Goal: Navigation & Orientation: Find specific page/section

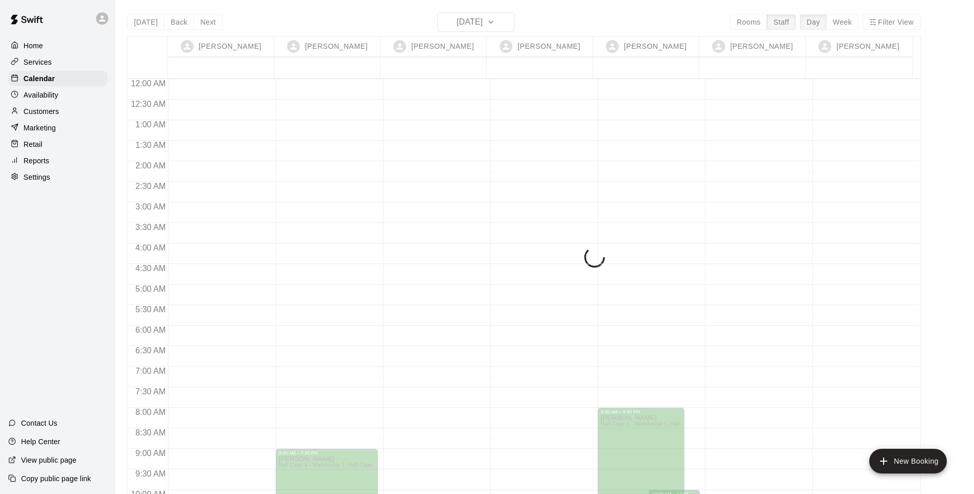
scroll to position [548, 0]
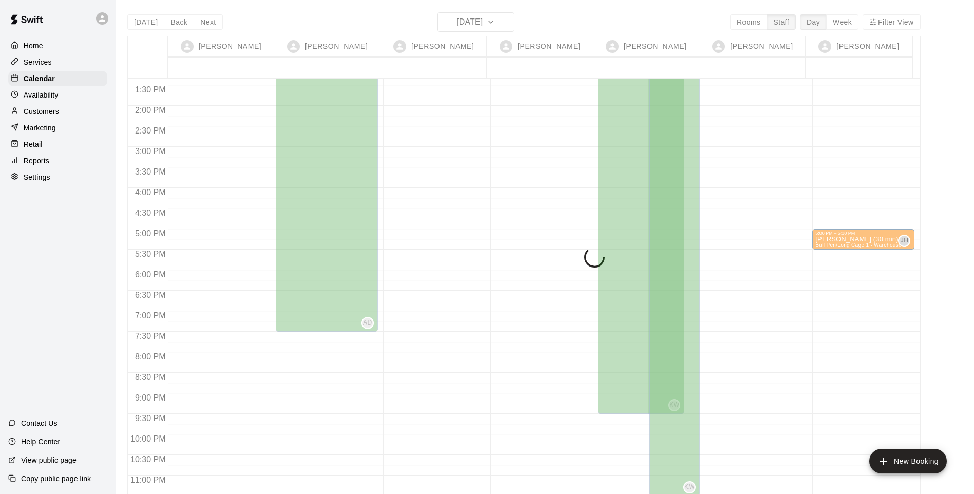
click at [179, 24] on div "[DATE] Back [DATE][DATE] Rooms Staff Day Week Filter View [PERSON_NAME] 17 Wed …" at bounding box center [523, 259] width 793 height 494
click at [293, 25] on div "[DATE] Back [DATE][DATE] Rooms Staff Day Week Filter View [PERSON_NAME] 17 Wed …" at bounding box center [523, 259] width 793 height 494
click at [150, 59] on div at bounding box center [148, 57] width 40 height 42
click at [306, 24] on div "[DATE] Back [DATE][DATE] Rooms Staff Day Week Filter View [PERSON_NAME] 17 Wed …" at bounding box center [523, 259] width 793 height 494
click at [341, 20] on div "[DATE] Back [DATE][DATE] Rooms Staff Day Week Filter View [PERSON_NAME] 17 Wed …" at bounding box center [523, 259] width 793 height 494
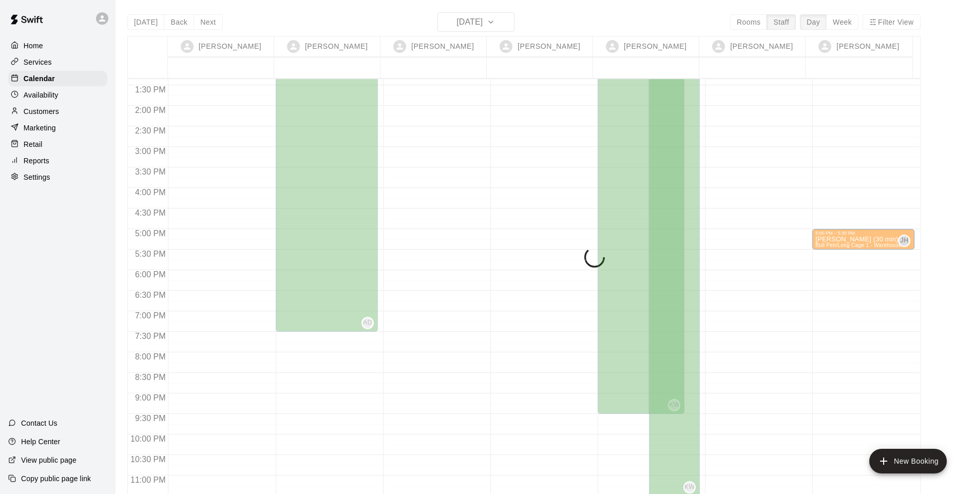
click at [340, 15] on div "[DATE] Back [DATE][DATE] Rooms Staff Day Week Filter View [PERSON_NAME] 17 Wed …" at bounding box center [523, 259] width 793 height 494
click at [342, 15] on div "[DATE] Back [DATE][DATE] Rooms Staff Day Week Filter View [PERSON_NAME] 17 Wed …" at bounding box center [523, 259] width 793 height 494
drag, startPoint x: 182, startPoint y: 27, endPoint x: 191, endPoint y: 22, distance: 10.6
click at [182, 27] on div "[DATE] Back [DATE][DATE] Rooms Staff Day Week Filter View [PERSON_NAME] 17 Wed …" at bounding box center [523, 259] width 793 height 494
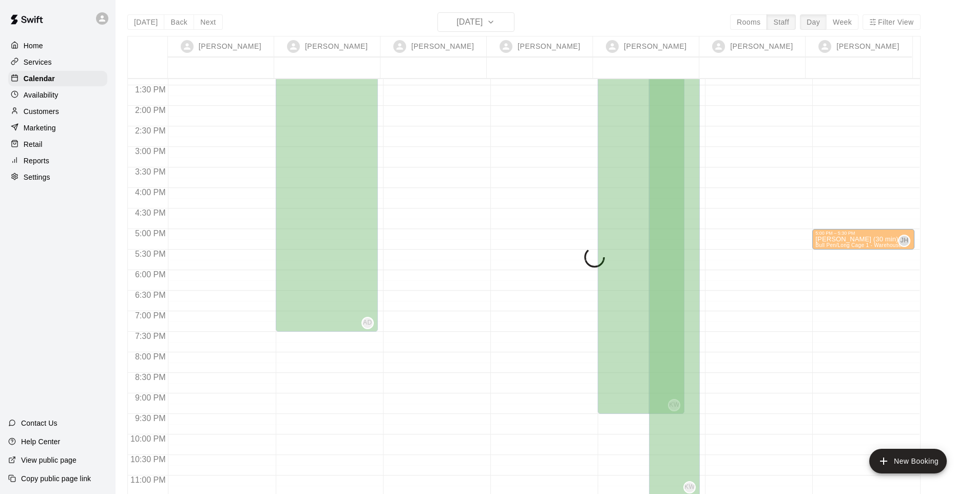
click at [334, 15] on div "[DATE] Back [DATE][DATE] Rooms Staff Day Week Filter View [PERSON_NAME] 17 Wed …" at bounding box center [523, 259] width 793 height 494
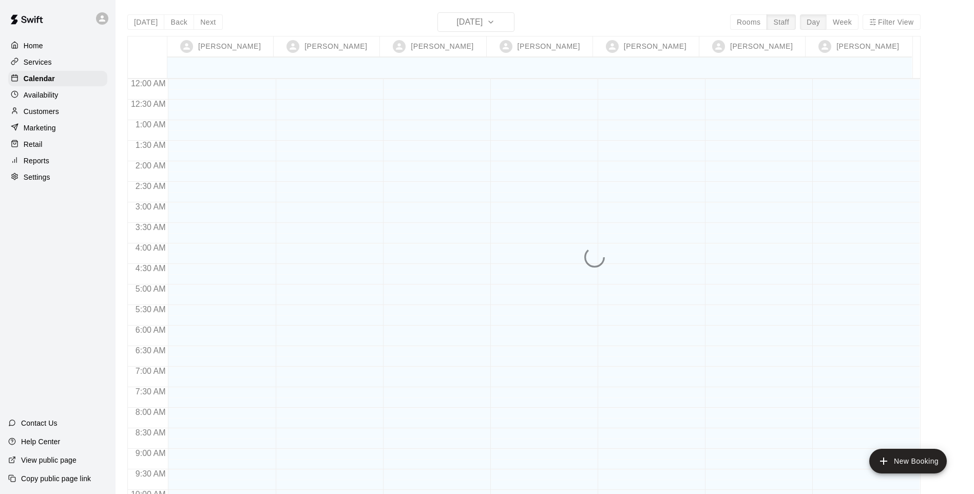
scroll to position [452, 0]
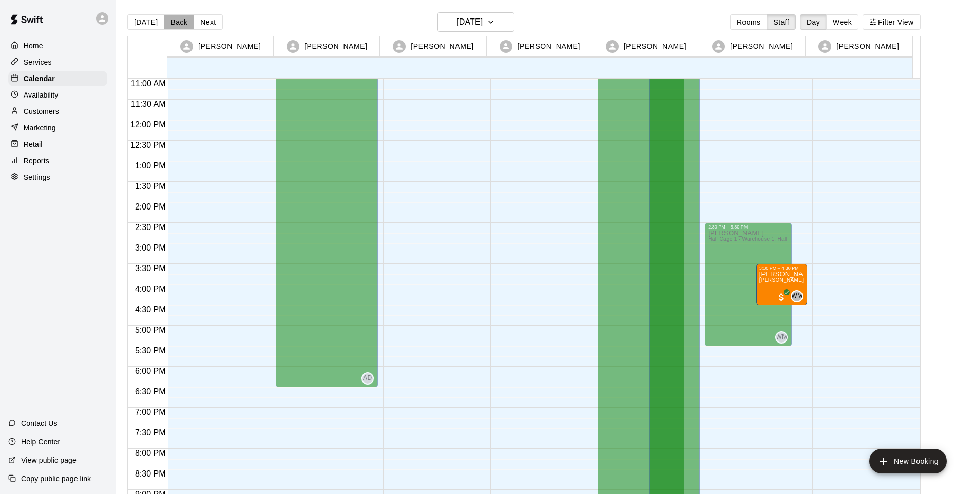
click at [176, 21] on button "Back" at bounding box center [179, 21] width 30 height 15
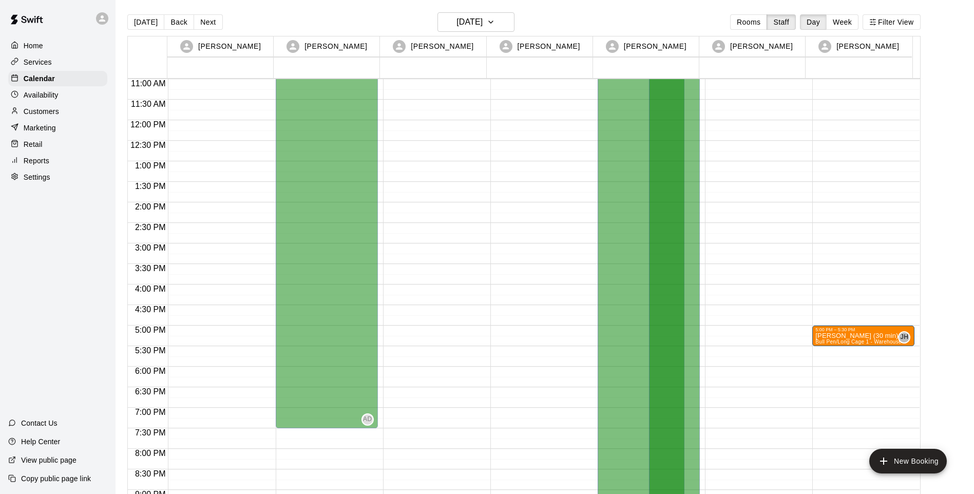
click at [853, 336] on p "[PERSON_NAME] (30 min)" at bounding box center [860, 336] width 91 height 0
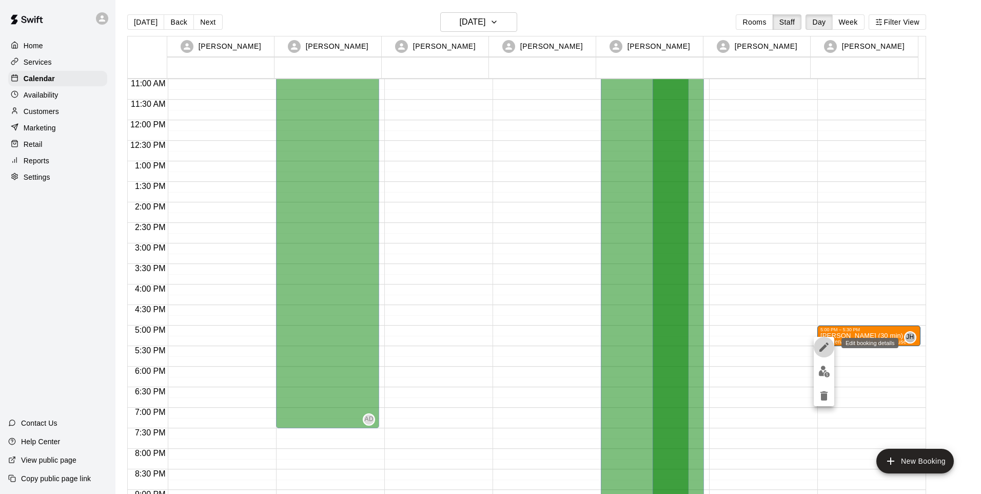
click at [823, 346] on icon "edit" at bounding box center [824, 346] width 9 height 9
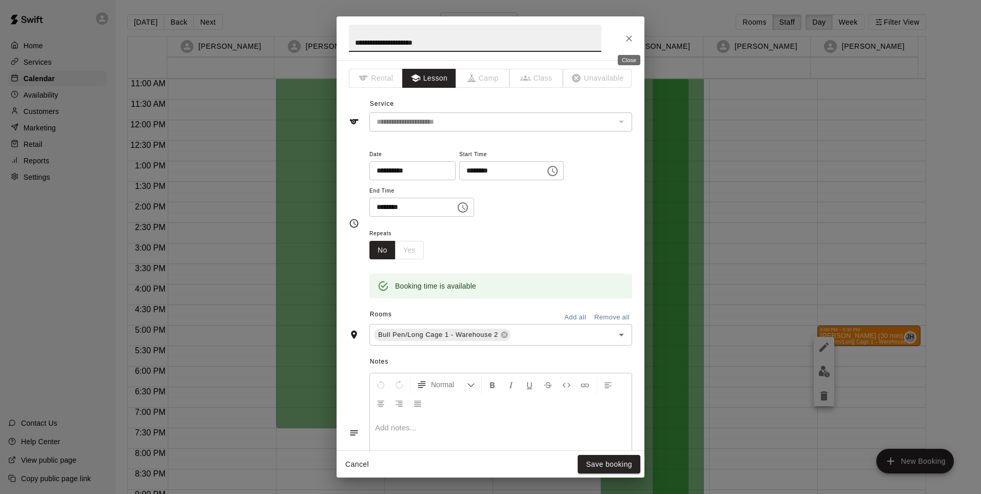
click at [631, 43] on icon "Close" at bounding box center [629, 38] width 10 height 10
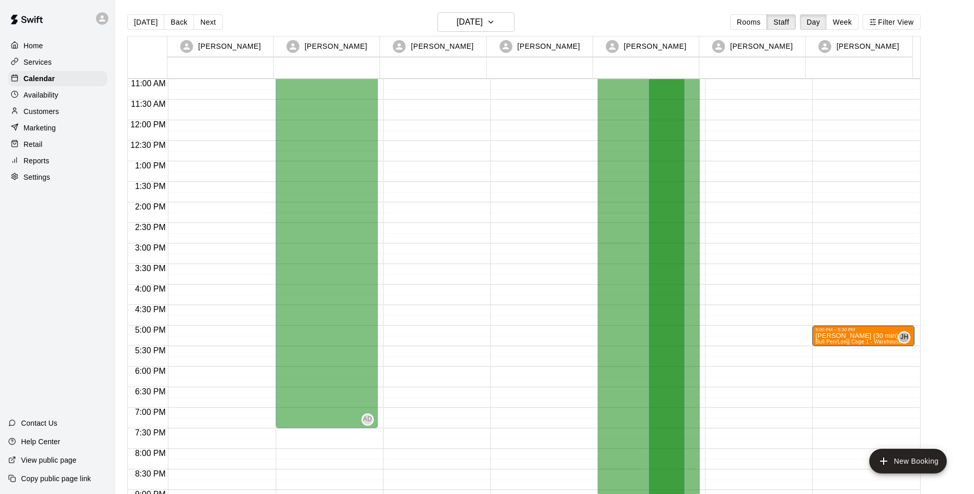
click at [645, 16] on div "Today Back Next Wednesday Sep 17 Rooms Staff Day Week Filter View" at bounding box center [523, 24] width 793 height 24
click at [203, 24] on button "Next" at bounding box center [207, 21] width 29 height 15
